Goal: Find specific page/section: Find specific page/section

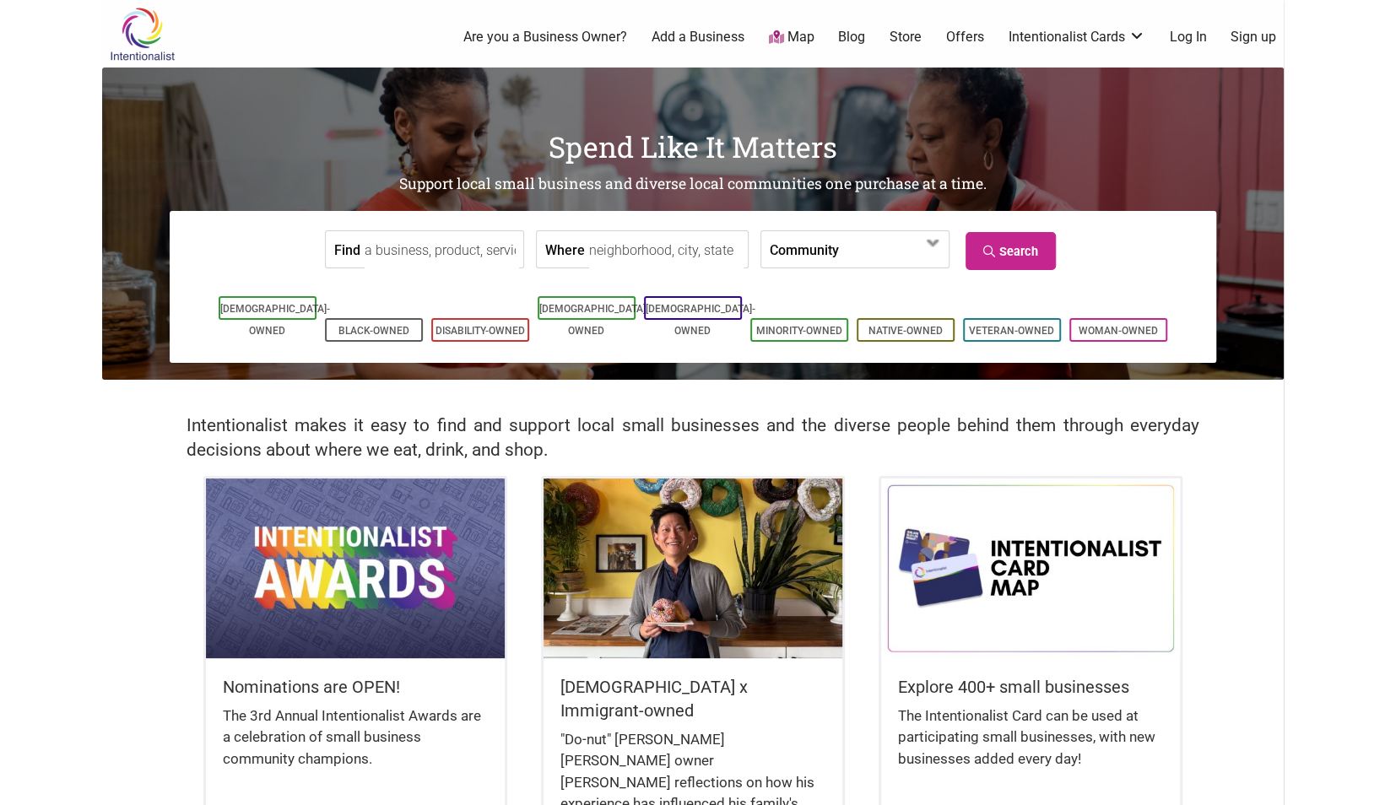
click at [410, 261] on input "Find" at bounding box center [441, 250] width 154 height 38
type input "lil j's"
click at [1011, 258] on link "Search" at bounding box center [1010, 251] width 90 height 38
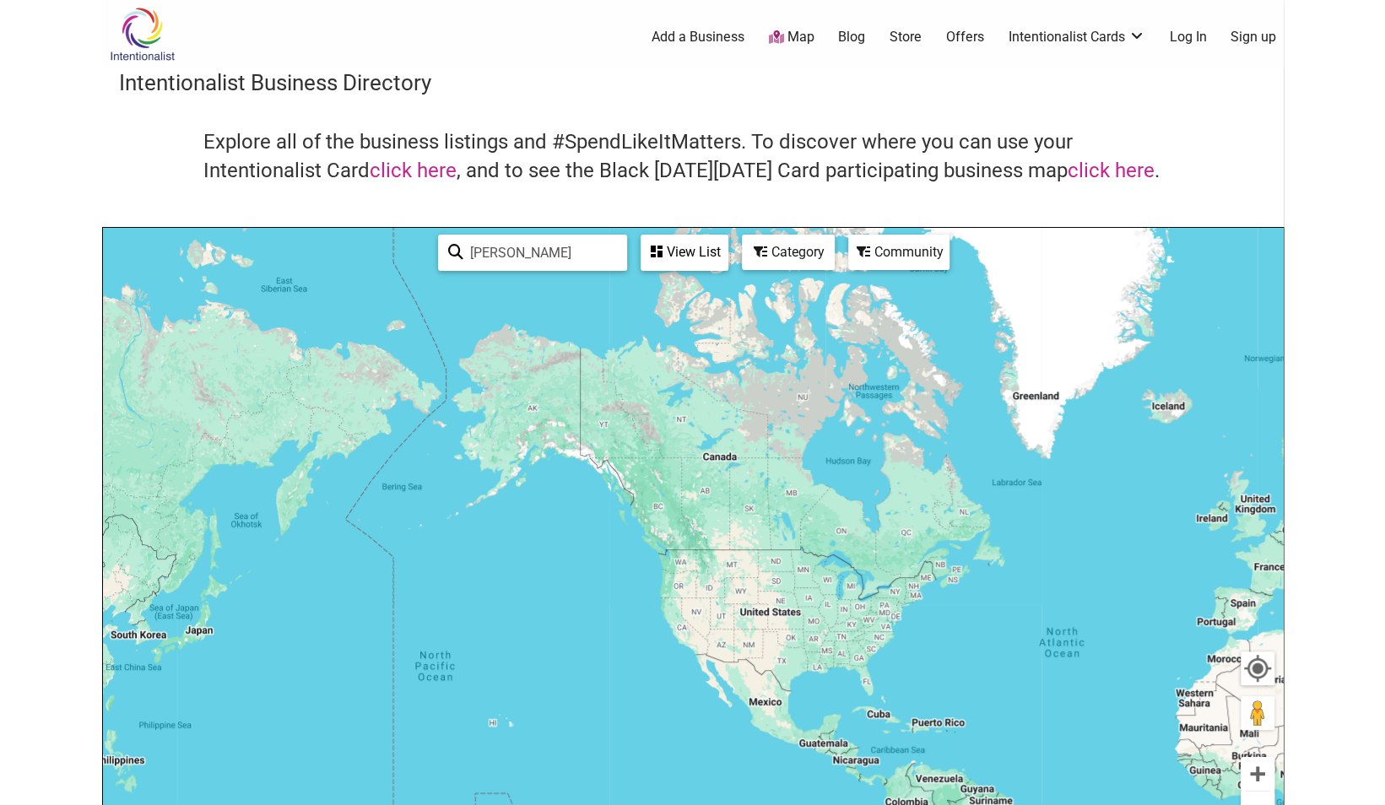
click at [132, 22] on img at bounding box center [142, 34] width 80 height 55
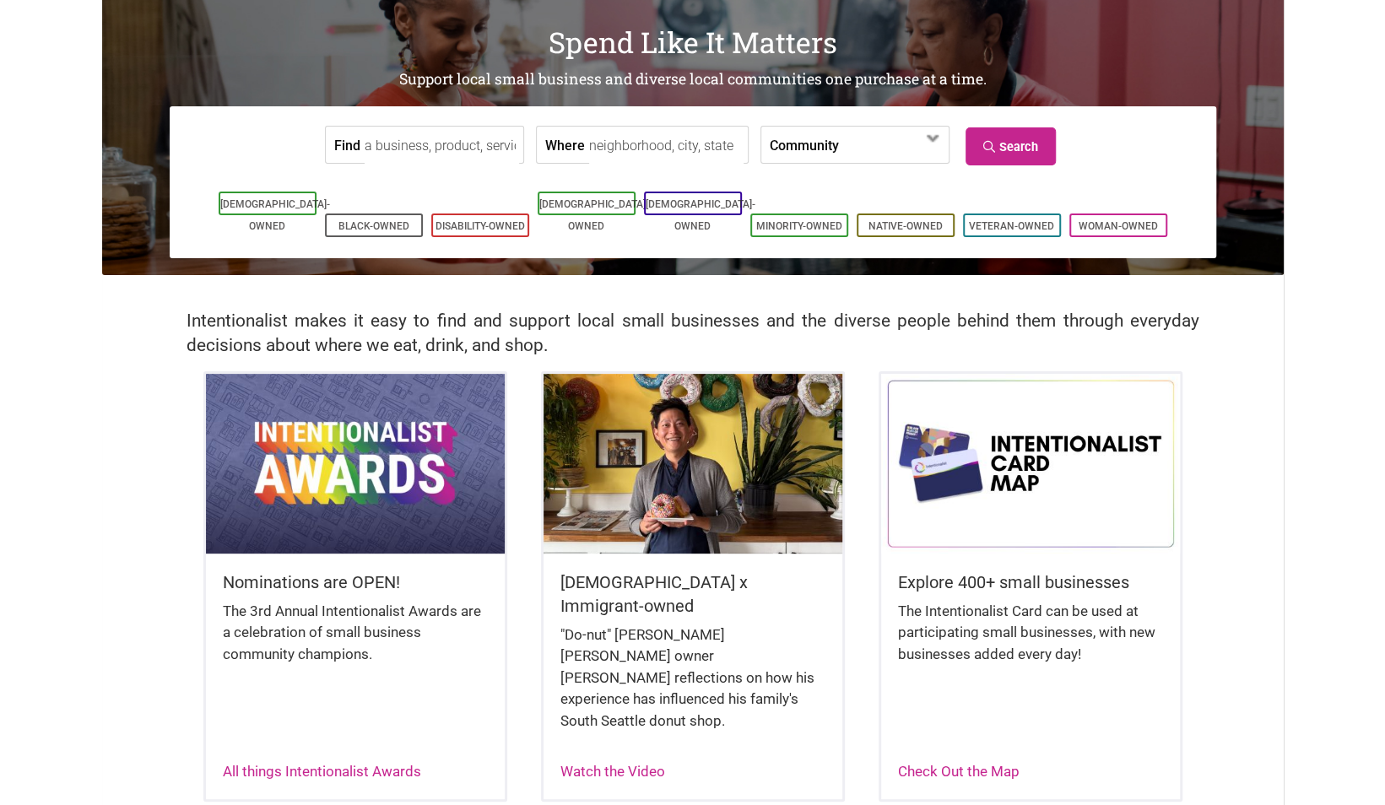
scroll to position [143, 0]
